Goal: Information Seeking & Learning: Learn about a topic

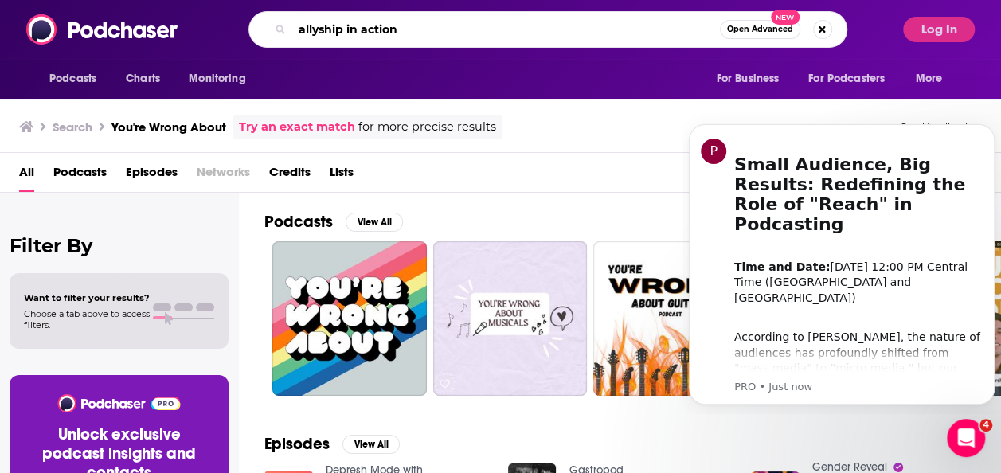
type input "allyship in action"
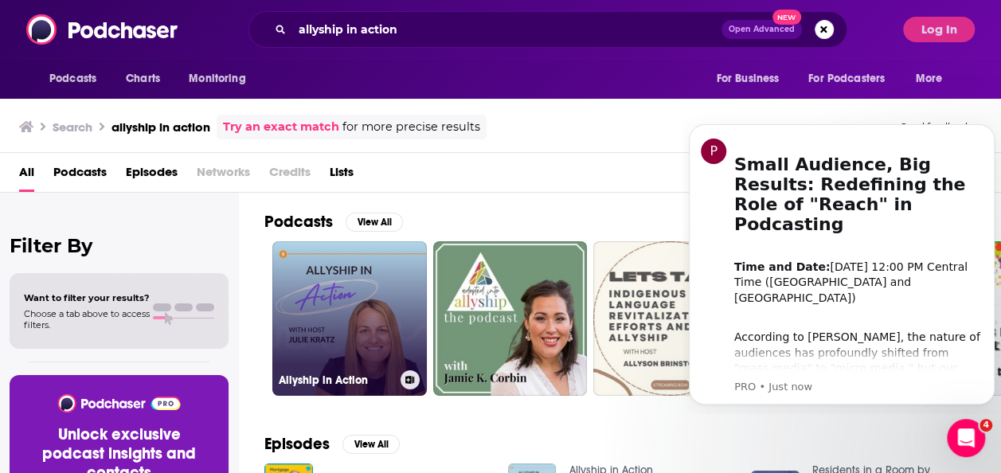
click at [346, 300] on link "Allyship in Action" at bounding box center [349, 318] width 155 height 155
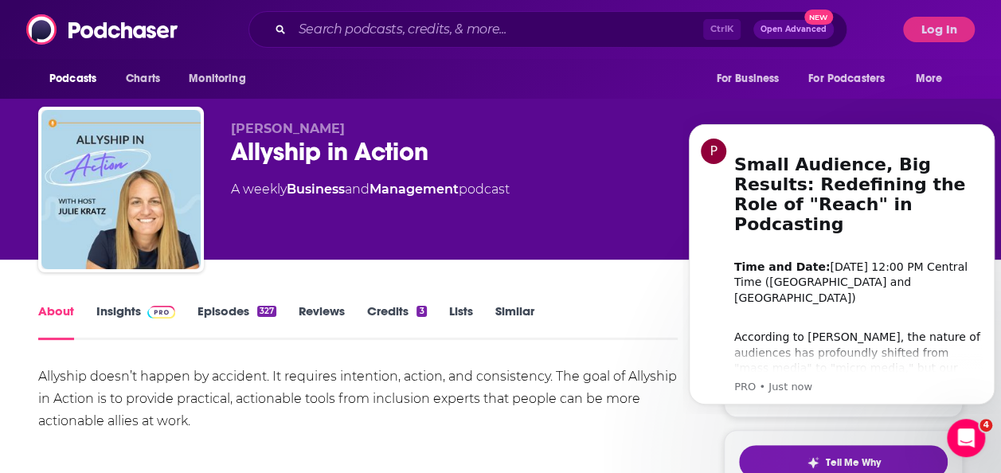
click at [148, 303] on div "About Insights Episodes 327 Reviews Credits 3 Lists Similar" at bounding box center [358, 320] width 640 height 39
click at [943, 35] on button "Log In" at bounding box center [939, 29] width 72 height 25
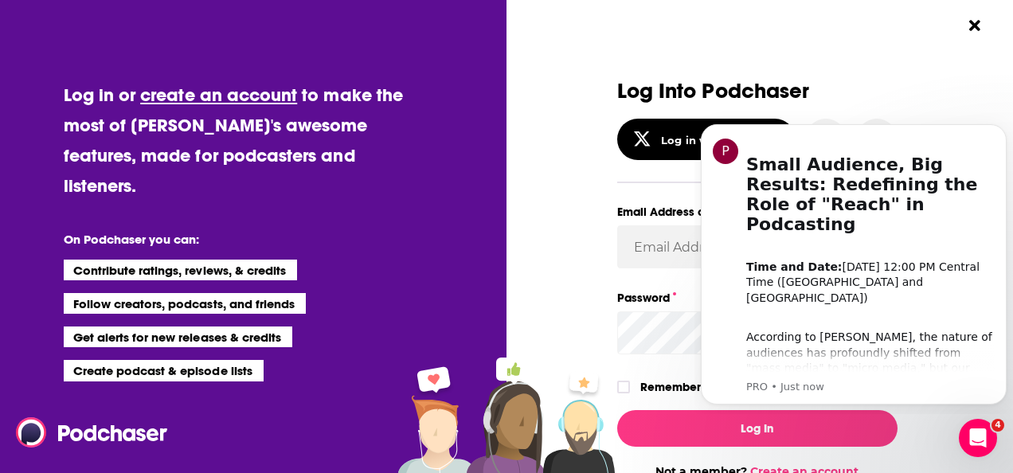
click at [943, 35] on div "Log Into Podchaser Log in with X/Twitter OR Email Address or Username Password …" at bounding box center [765, 236] width 496 height 473
click at [969, 27] on button "Close Button" at bounding box center [975, 25] width 30 height 30
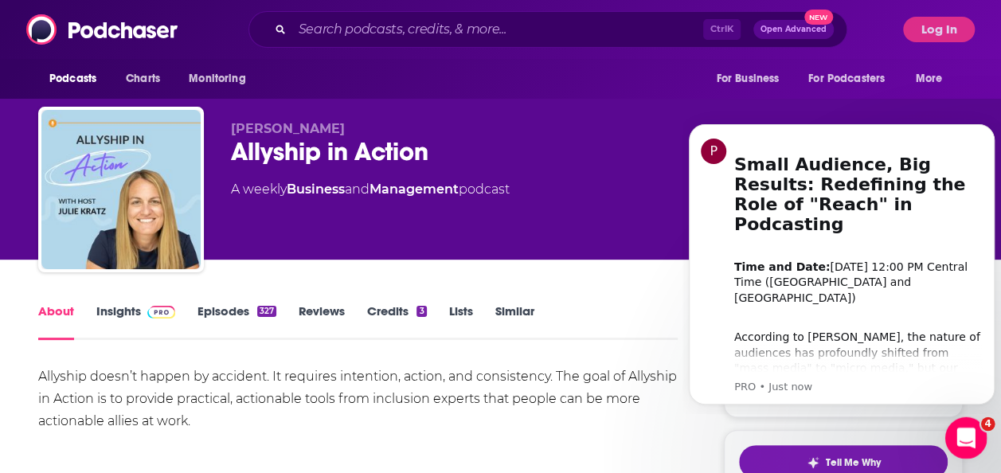
click at [959, 420] on div "Open Intercom Messenger" at bounding box center [964, 435] width 53 height 53
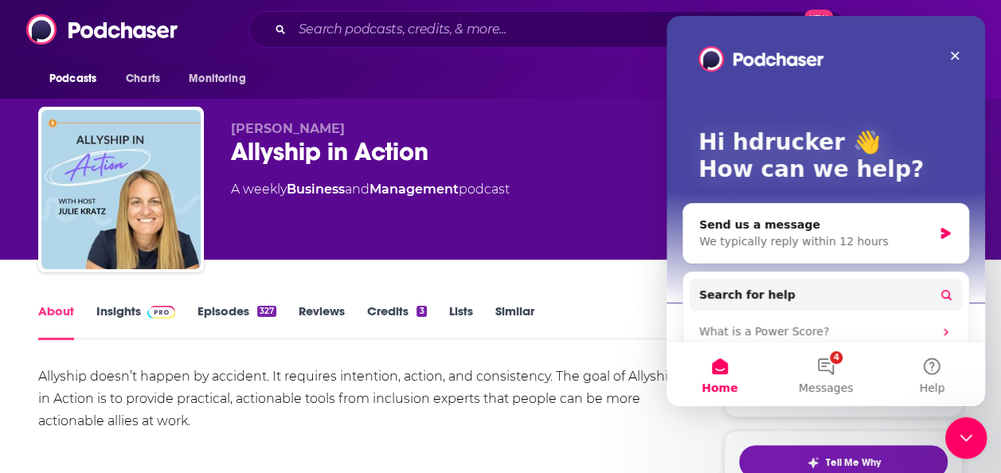
click at [960, 423] on div "Close Intercom Messenger" at bounding box center [964, 436] width 38 height 38
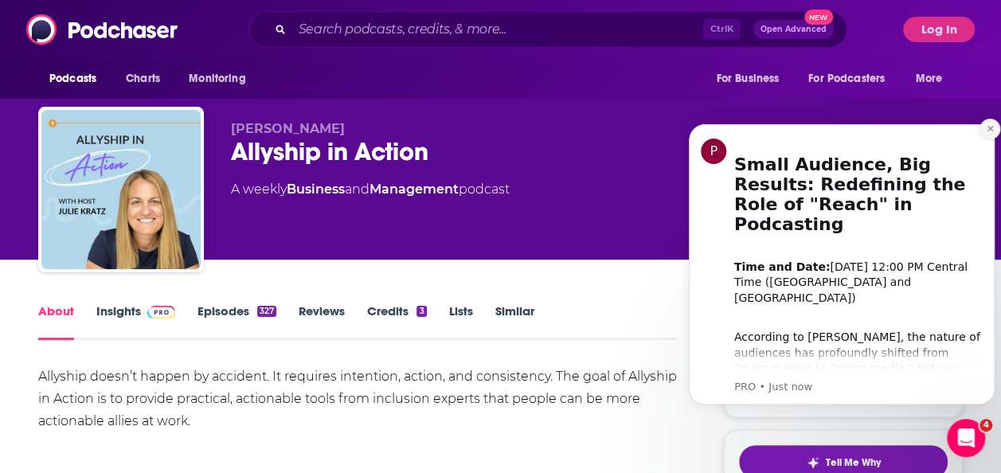
click at [989, 130] on icon "Dismiss notification" at bounding box center [990, 129] width 6 height 6
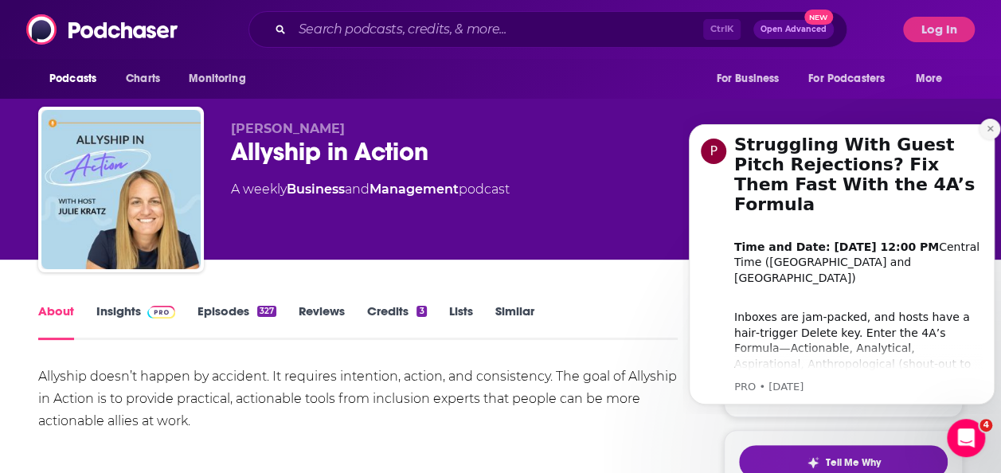
click at [988, 131] on icon "Dismiss notification" at bounding box center [990, 128] width 9 height 9
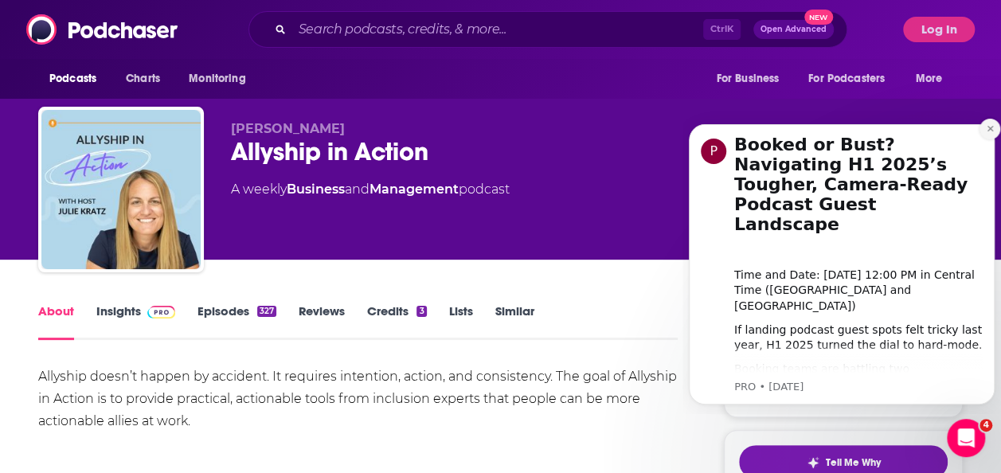
click at [988, 131] on icon "Dismiss notification" at bounding box center [990, 128] width 9 height 9
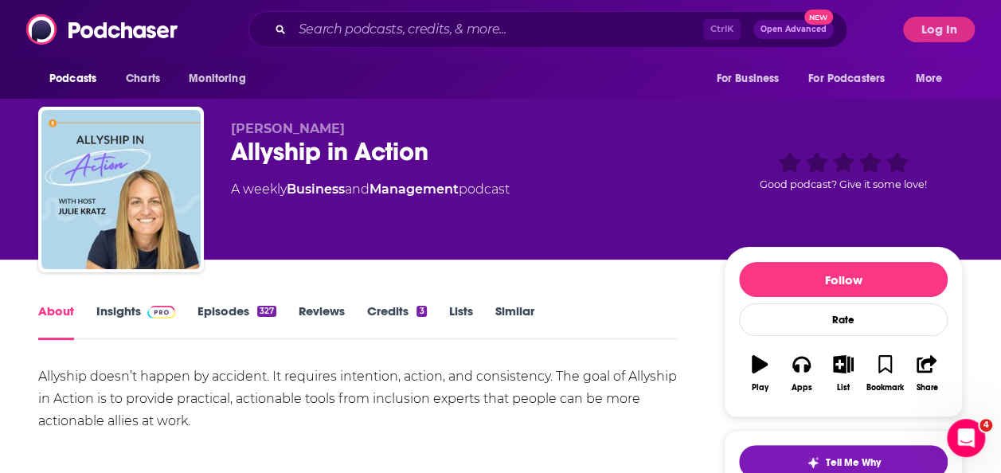
click at [996, 131] on div "[PERSON_NAME] Allyship in Action A weekly Business and Management podcast Good …" at bounding box center [500, 130] width 1001 height 260
click at [918, 21] on button "Log In" at bounding box center [939, 29] width 72 height 25
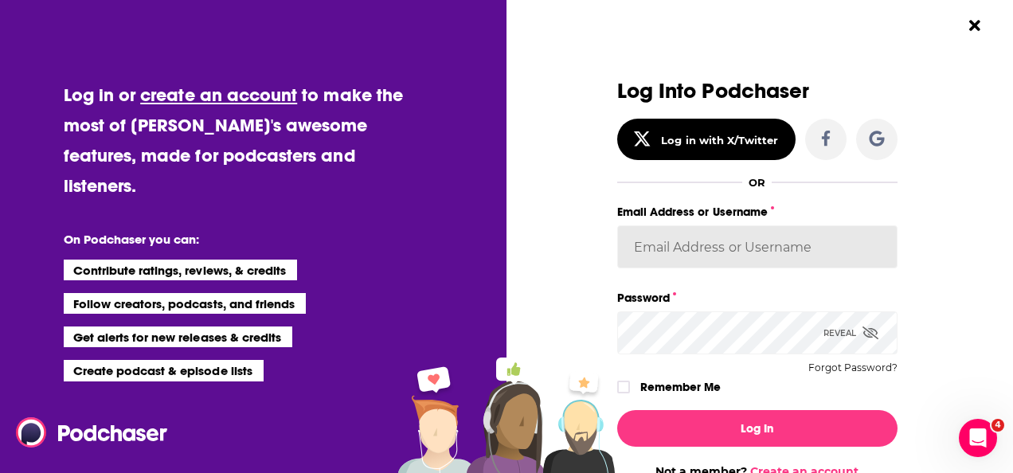
click at [639, 238] on input "Email Address or Username" at bounding box center [757, 246] width 280 height 43
type input "[PERSON_NAME][EMAIL_ADDRESS][PERSON_NAME][DOMAIN_NAME]"
click at [617, 410] on button "Log In" at bounding box center [757, 428] width 280 height 37
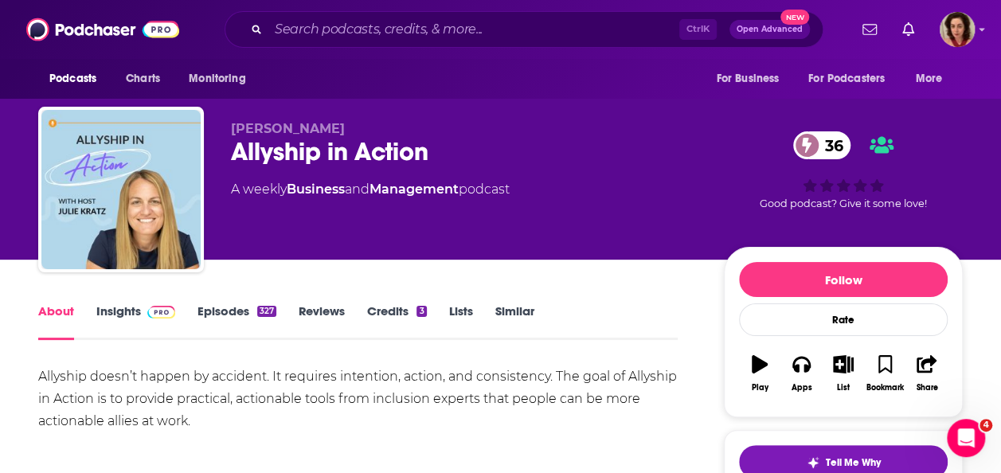
click at [127, 310] on link "Insights" at bounding box center [135, 321] width 79 height 37
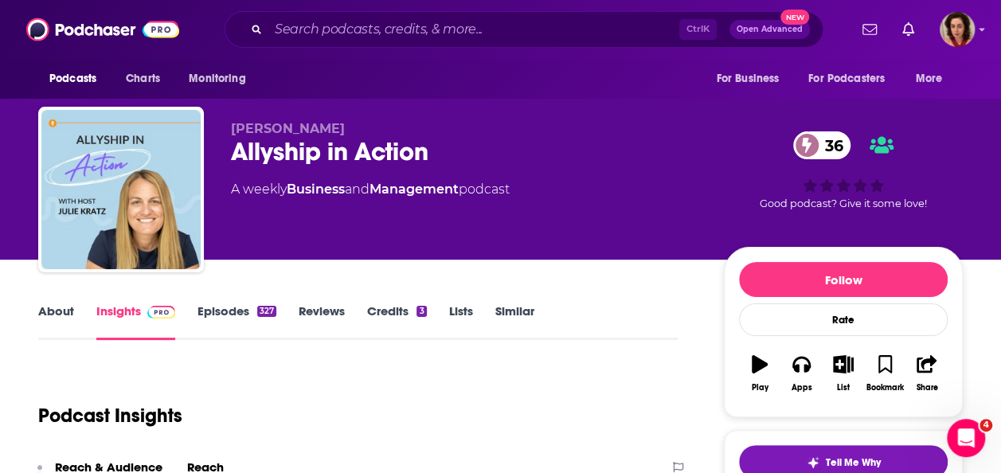
click at [397, 315] on link "Credits 3" at bounding box center [396, 321] width 59 height 37
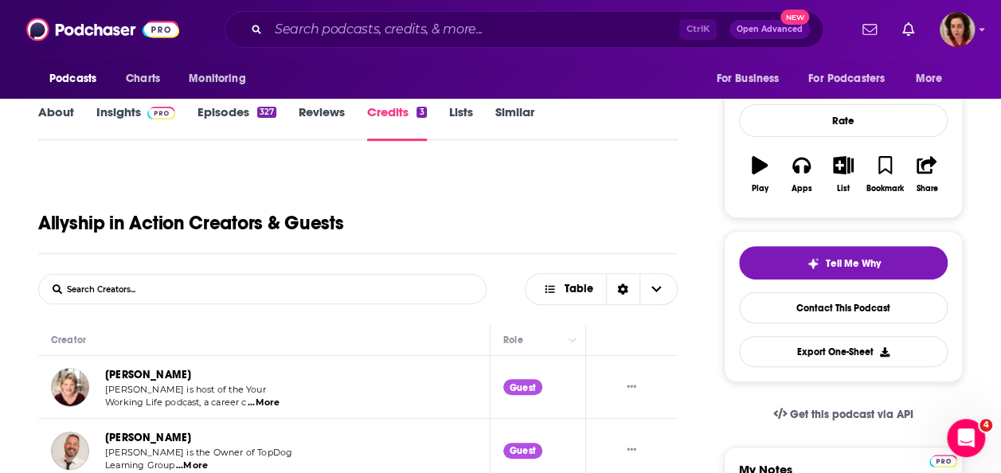
scroll to position [284, 0]
